Goal: Task Accomplishment & Management: Manage account settings

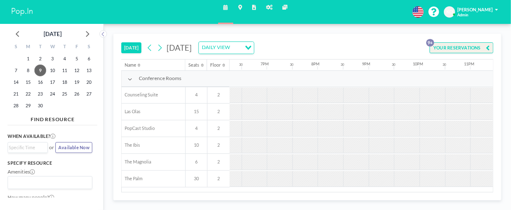
scroll to position [0, 932]
click at [162, 43] on icon at bounding box center [160, 48] width 6 height 10
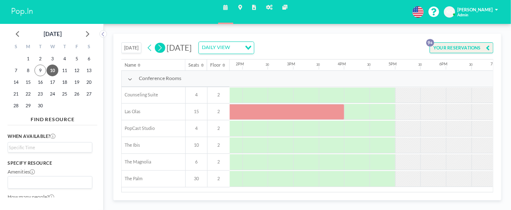
scroll to position [0, 703]
click at [312, 118] on div at bounding box center [277, 112] width 127 height 16
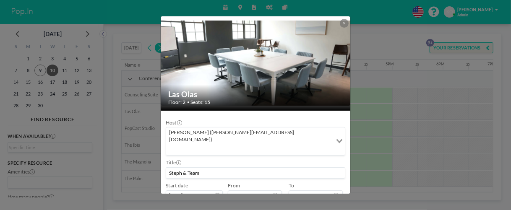
click at [349, 26] on div at bounding box center [344, 23] width 9 height 9
click at [342, 25] on button at bounding box center [344, 23] width 9 height 9
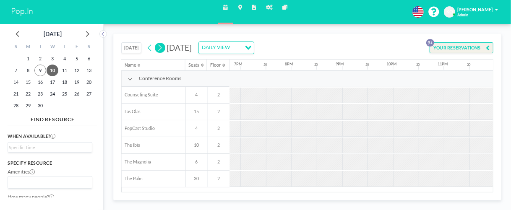
scroll to position [0, 958]
click at [162, 50] on icon at bounding box center [160, 48] width 6 height 10
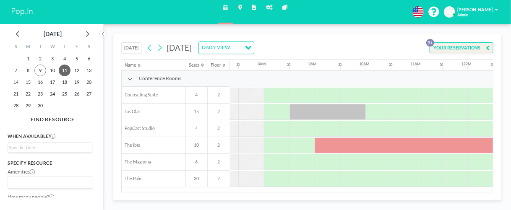
scroll to position [0, 378]
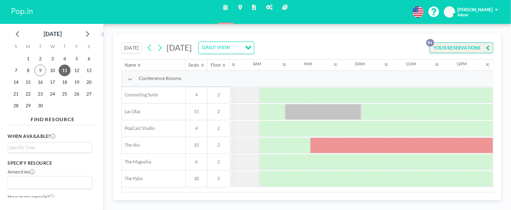
click at [314, 108] on div at bounding box center [323, 112] width 76 height 16
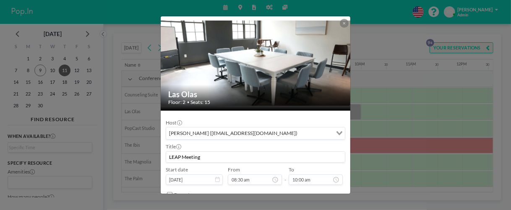
click at [349, 26] on div at bounding box center [344, 23] width 9 height 9
click at [344, 23] on icon at bounding box center [344, 23] width 3 height 3
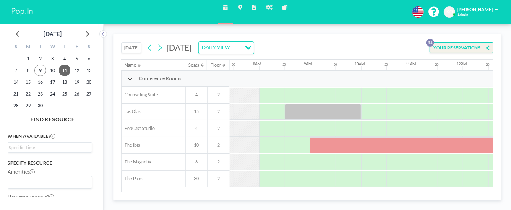
click at [356, 149] on div at bounding box center [513, 146] width 407 height 16
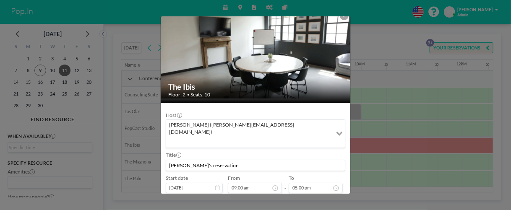
scroll to position [0, 0]
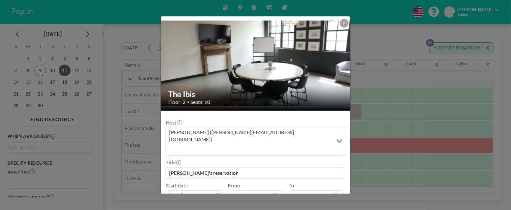
click at [345, 25] on button at bounding box center [344, 23] width 9 height 9
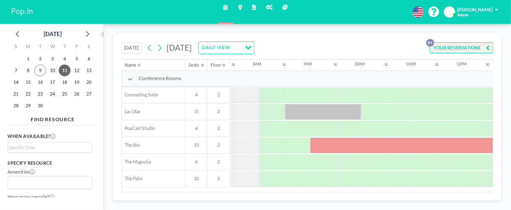
click at [161, 49] on icon at bounding box center [161, 48] width 4 height 7
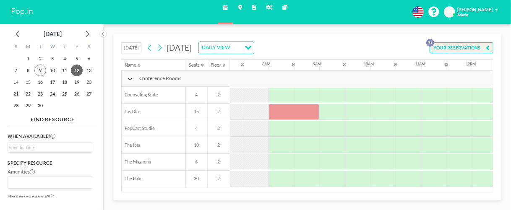
scroll to position [0, 378]
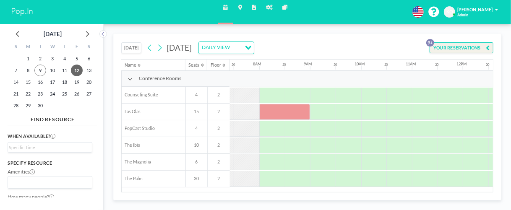
click at [278, 113] on div at bounding box center [284, 112] width 51 height 16
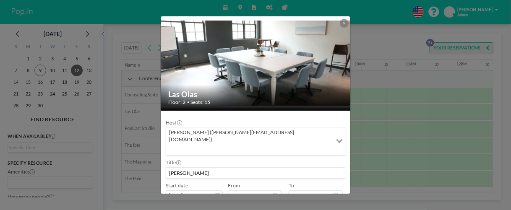
click at [343, 24] on icon at bounding box center [344, 23] width 3 height 4
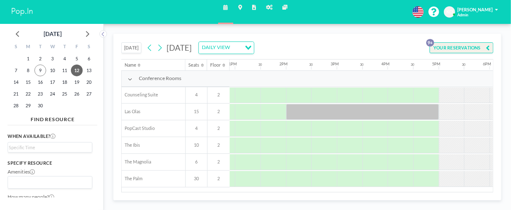
scroll to position [0, 667]
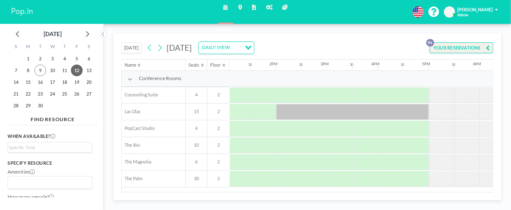
click at [348, 114] on div at bounding box center [352, 112] width 153 height 16
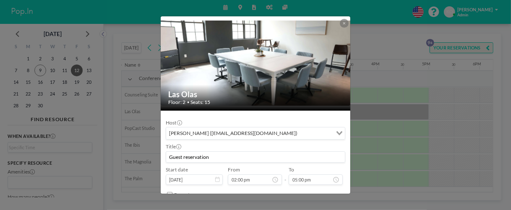
click at [345, 23] on icon at bounding box center [344, 23] width 3 height 3
